Goal: Book appointment/travel/reservation

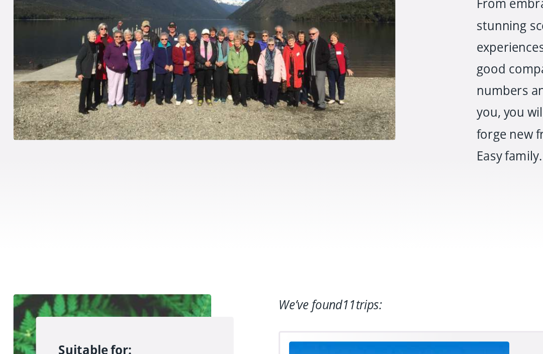
scroll to position [367, 0]
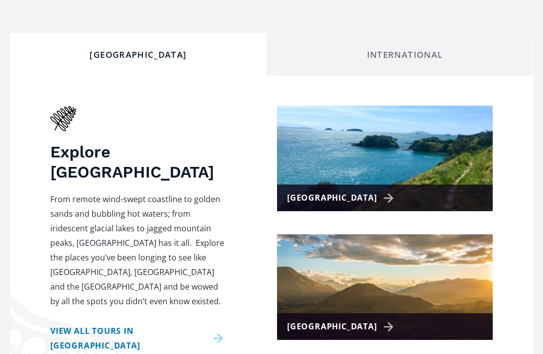
click at [357, 191] on div "[GEOGRAPHIC_DATA]" at bounding box center [342, 198] width 110 height 15
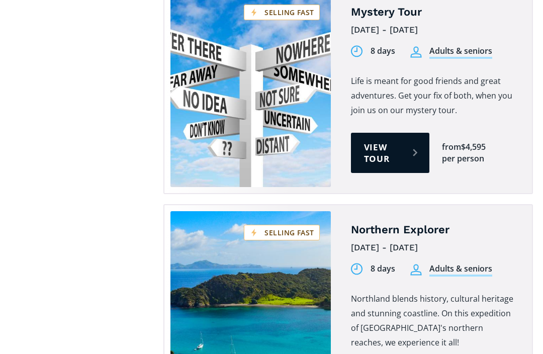
scroll to position [1740, 0]
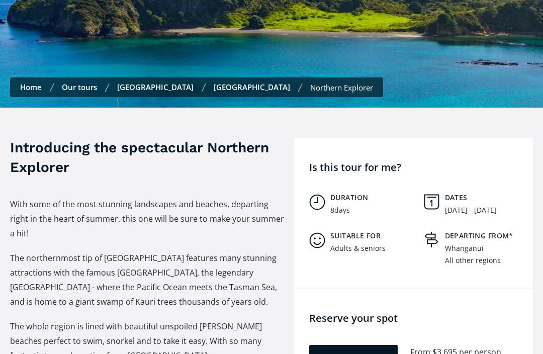
scroll to position [224, 0]
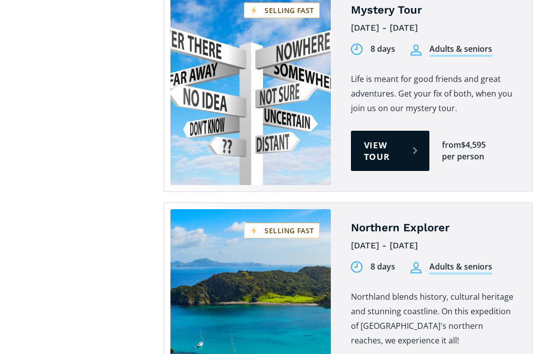
scroll to position [1762, 0]
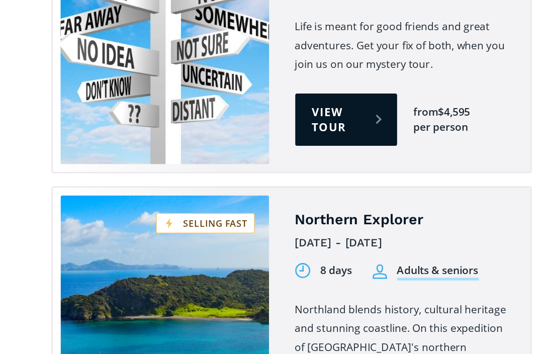
click at [351, 337] on link "View tour" at bounding box center [390, 357] width 78 height 40
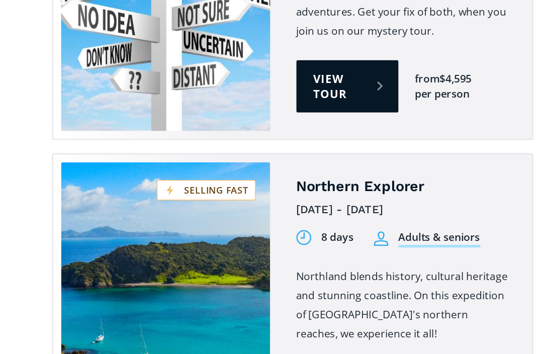
scroll to position [1739, 0]
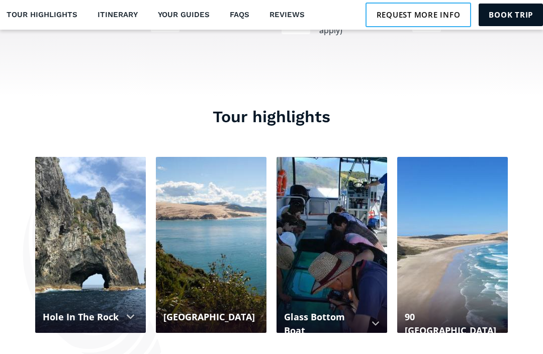
scroll to position [775, 0]
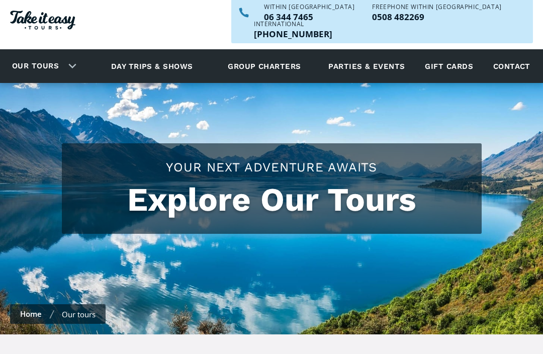
scroll to position [22, 0]
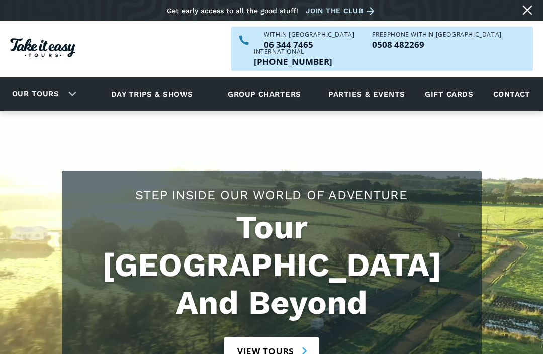
scroll to position [40, 0]
